Goal: Find specific page/section: Find specific page/section

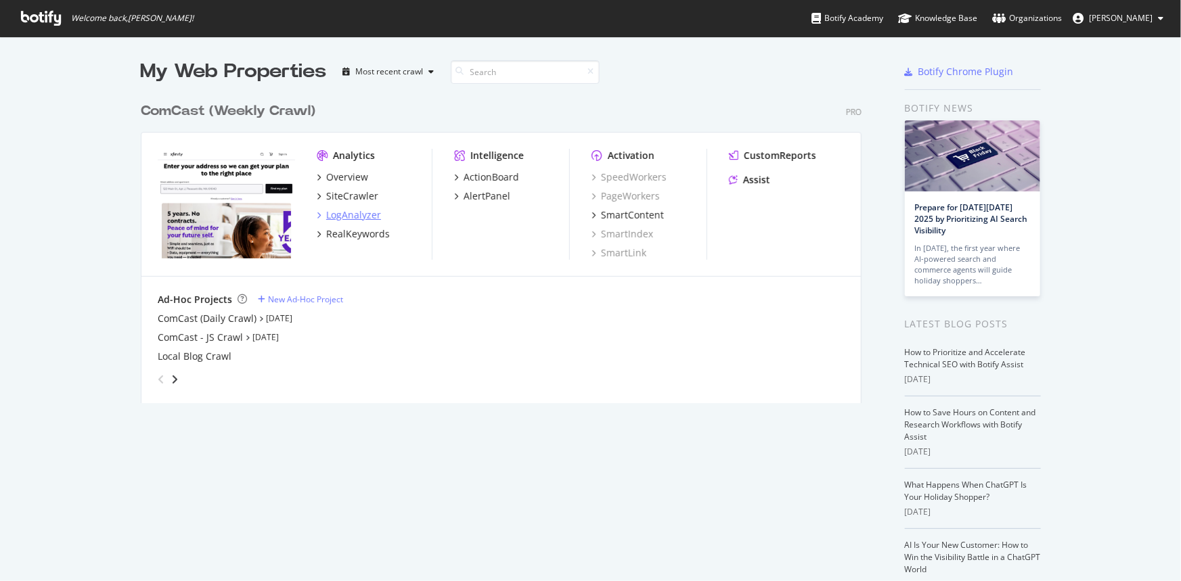
scroll to position [572, 1162]
click at [361, 199] on div "SiteCrawler" at bounding box center [352, 196] width 52 height 14
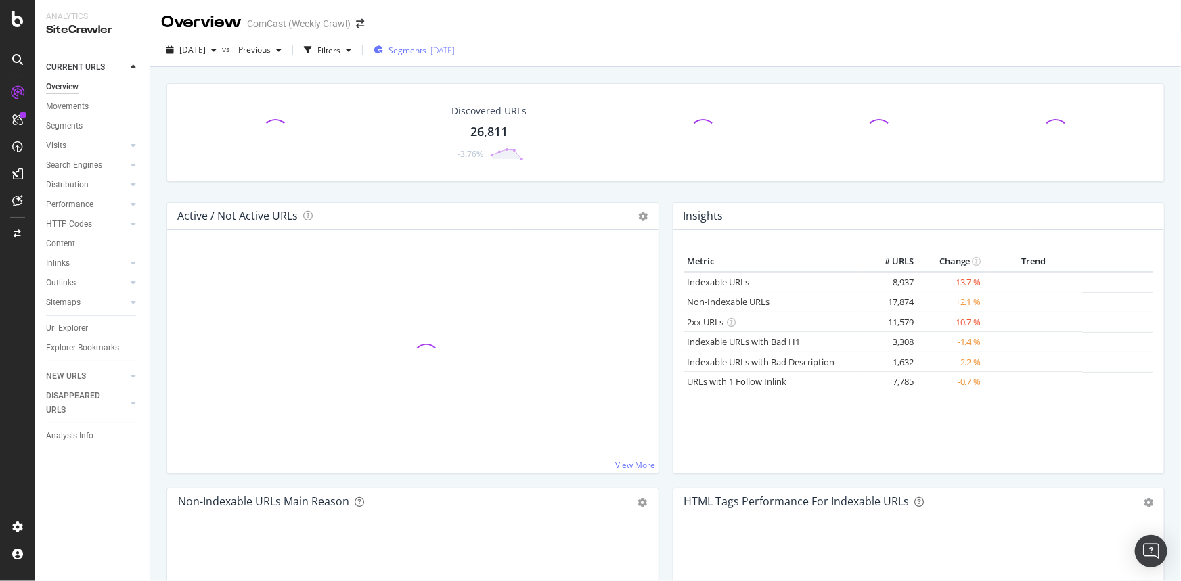
click at [426, 53] on span "Segments" at bounding box center [407, 51] width 38 height 12
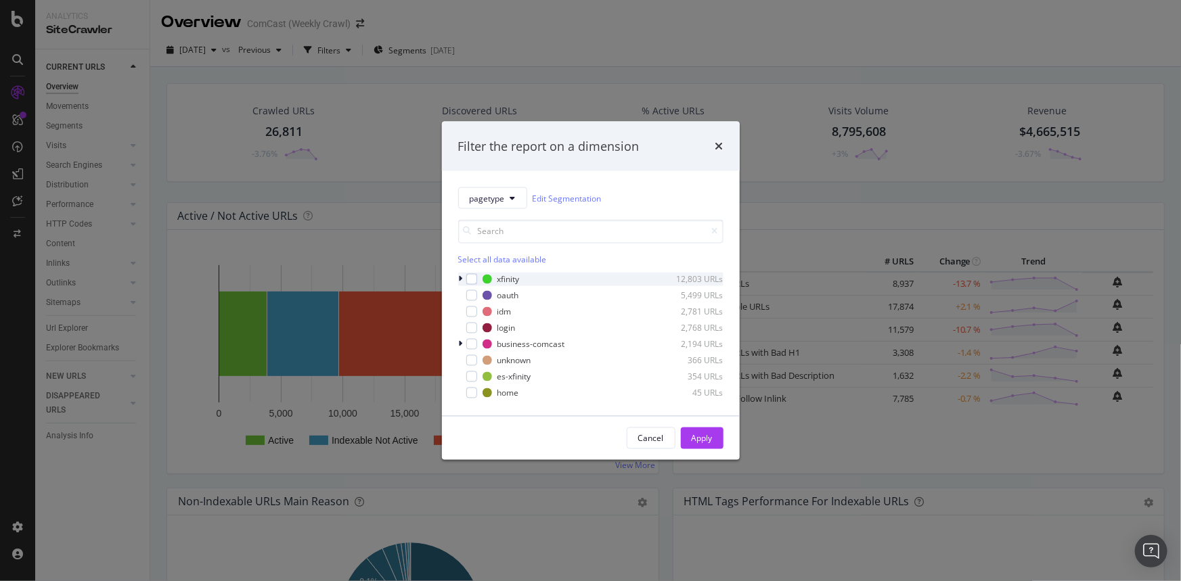
click at [459, 279] on icon "modal" at bounding box center [461, 279] width 4 height 8
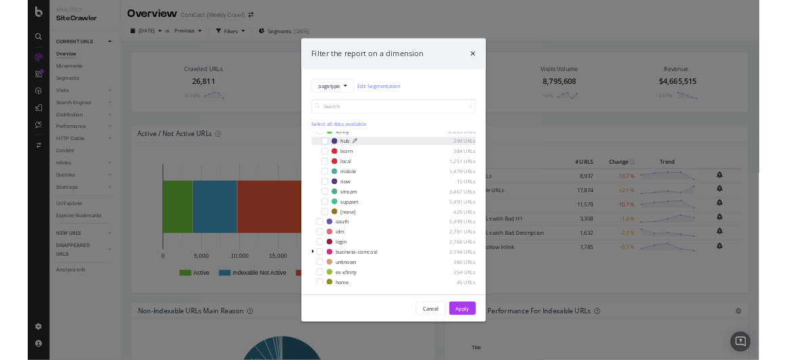
scroll to position [10, 0]
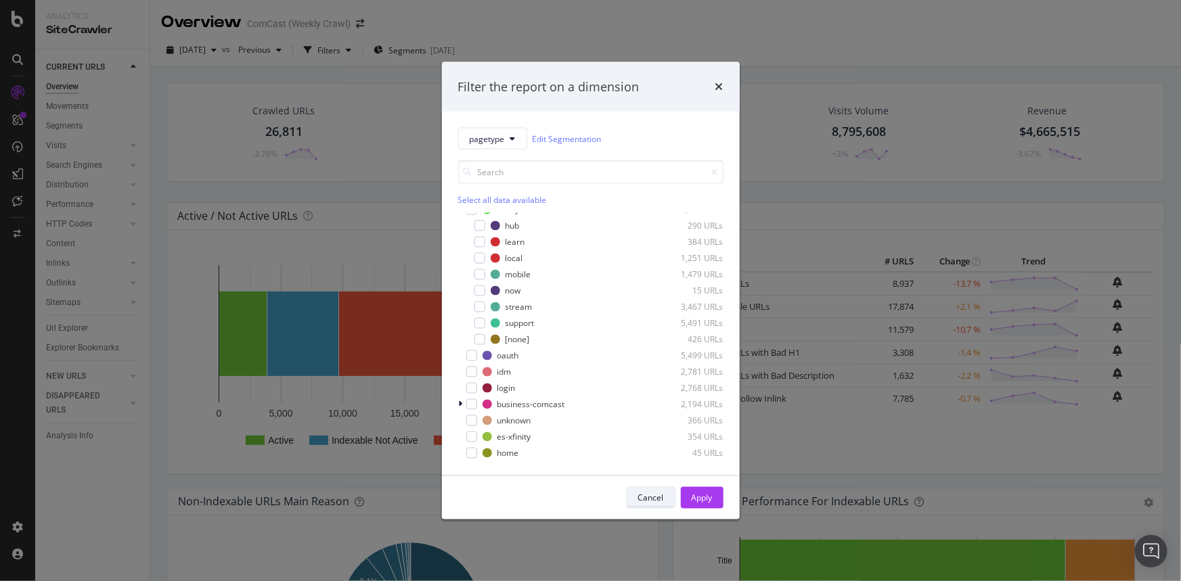
click at [647, 500] on div "Cancel" at bounding box center [651, 498] width 26 height 12
